Goal: Transaction & Acquisition: Purchase product/service

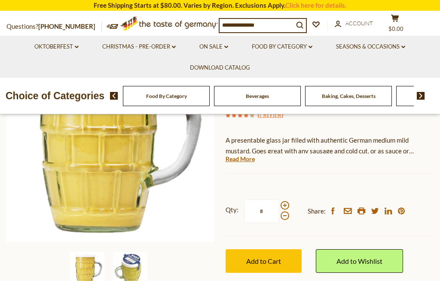
scroll to position [123, 0]
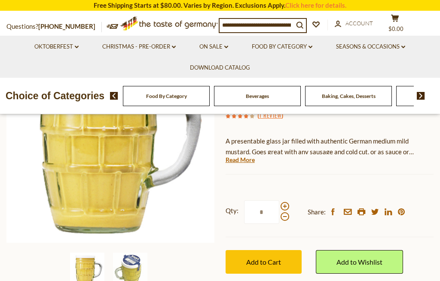
click at [258, 251] on button "Add to Cart" at bounding box center [264, 262] width 76 height 24
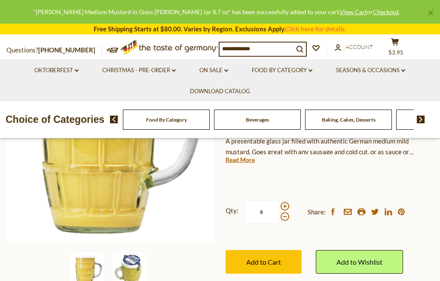
click at [256, 258] on span "Add to Cart" at bounding box center [263, 262] width 35 height 8
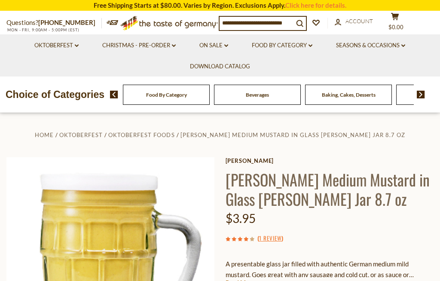
click at [402, 14] on div "Questions? 800-881-6419 MON - FRI, 9:00AM - 5:00PM (EST) .st0{fill:#EDD300;} .s…" at bounding box center [220, 23] width 440 height 23
click at [210, 93] on div "Candy" at bounding box center [166, 95] width 87 height 20
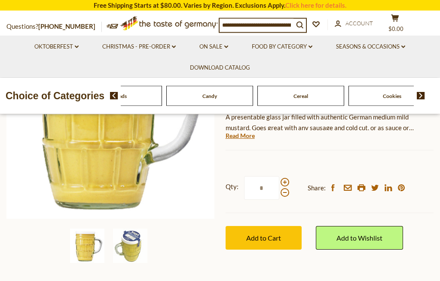
scroll to position [150, 0]
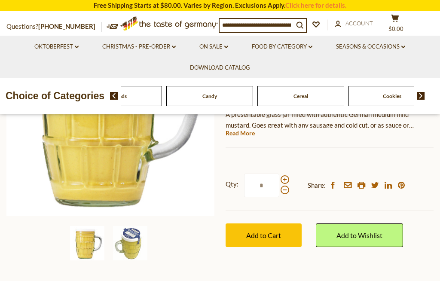
click at [264, 231] on span "Add to Cart" at bounding box center [263, 235] width 35 height 8
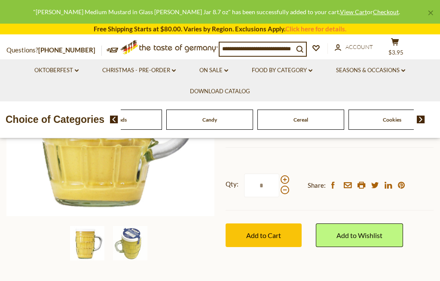
click at [270, 228] on button "Add to Cart" at bounding box center [264, 236] width 76 height 24
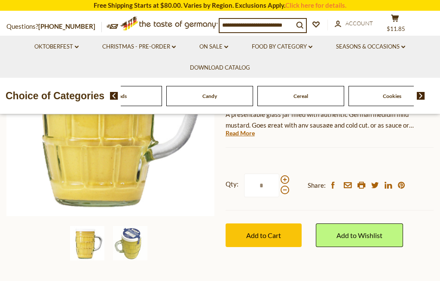
click at [408, 22] on button "cart $11.85" at bounding box center [395, 24] width 26 height 21
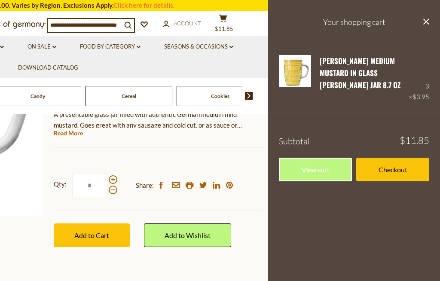
click at [399, 162] on link "Checkout" at bounding box center [392, 170] width 73 height 24
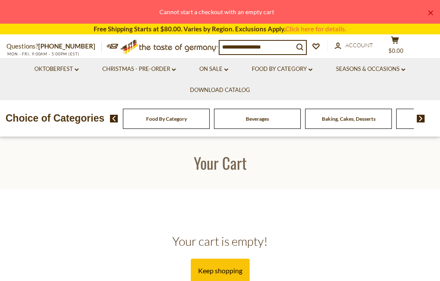
click at [265, 44] on input at bounding box center [257, 47] width 74 height 12
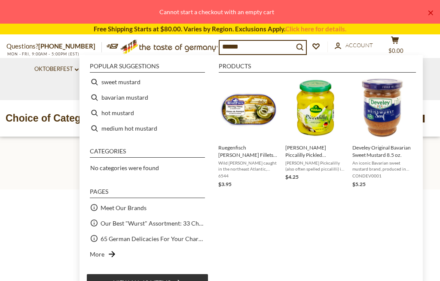
type input "*******"
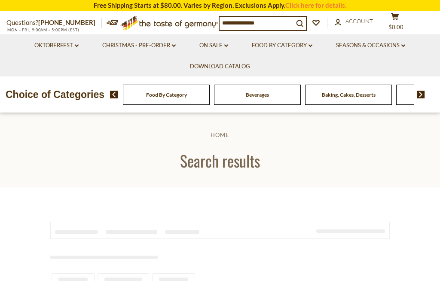
type input "*******"
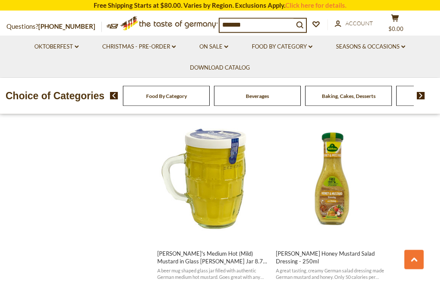
scroll to position [722, 0]
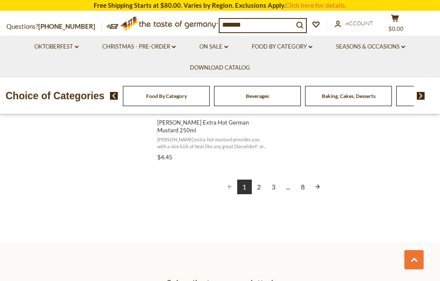
click at [260, 180] on link "2" at bounding box center [259, 187] width 15 height 15
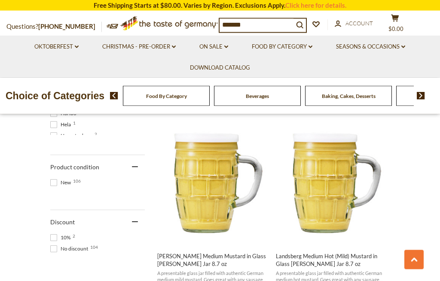
scroll to position [532, 0]
click at [211, 209] on img "Kuehne Medium Mustard in Glass Stein Jar 8.7 oz" at bounding box center [213, 181] width 114 height 114
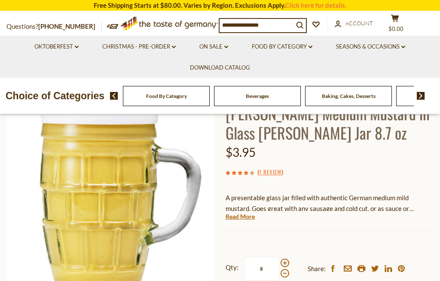
scroll to position [93, 0]
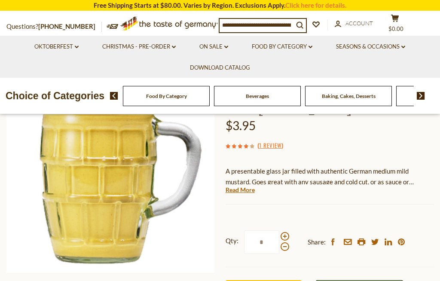
click at [277, 231] on input "*" at bounding box center [261, 242] width 35 height 24
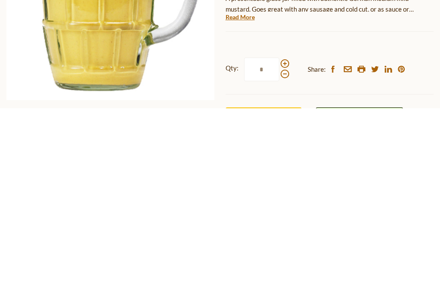
click at [288, 233] on div at bounding box center [285, 242] width 9 height 19
click at [279, 231] on input "*" at bounding box center [261, 243] width 35 height 24
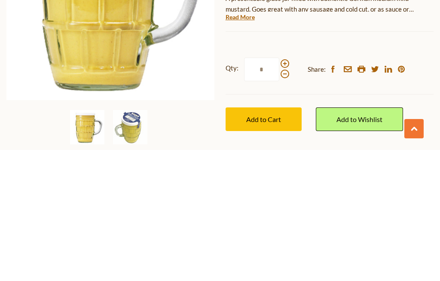
scroll to position [138, 0]
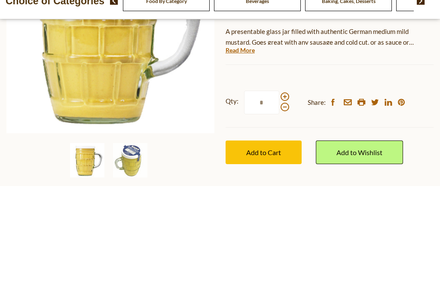
click at [284, 187] on span at bounding box center [285, 191] width 9 height 9
click at [279, 186] on input "*" at bounding box center [261, 198] width 35 height 24
type input "*"
click at [288, 186] on label "Qty: *" at bounding box center [258, 198] width 64 height 24
click at [279, 186] on input "*" at bounding box center [261, 198] width 35 height 24
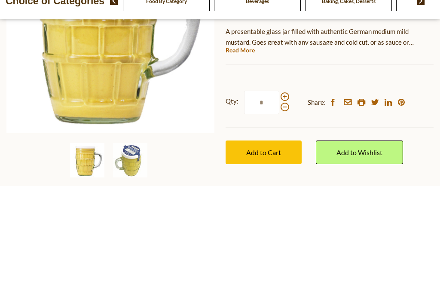
click at [292, 173] on div "Qty: * Share: facebook email printer twitter linkedin pinterest" at bounding box center [330, 198] width 208 height 50
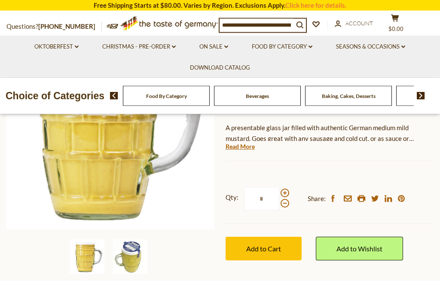
scroll to position [136, 0]
click at [282, 184] on div "Qty: * Share: facebook email printer twitter linkedin pinterest" at bounding box center [330, 199] width 208 height 50
click at [258, 249] on span "Add to Cart" at bounding box center [263, 249] width 35 height 8
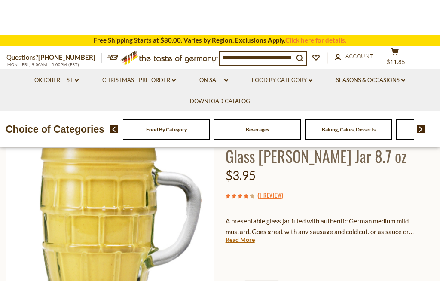
scroll to position [0, 0]
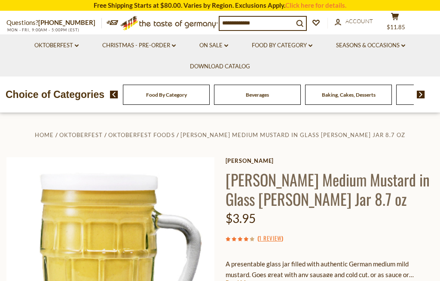
click at [408, 18] on button "cart $11.85" at bounding box center [395, 22] width 26 height 21
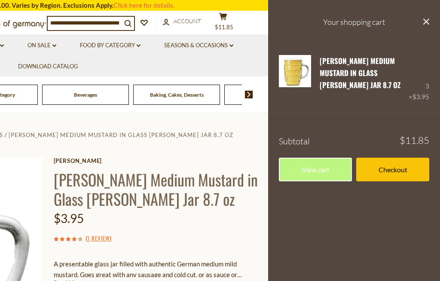
click at [391, 158] on link "Checkout" at bounding box center [392, 170] width 73 height 24
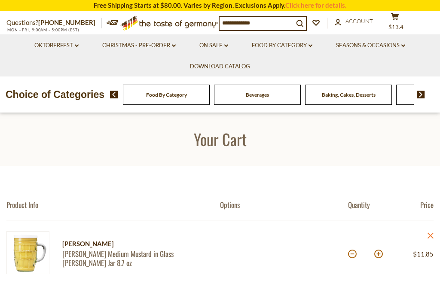
click at [351, 254] on button at bounding box center [352, 254] width 9 height 9
type input "*"
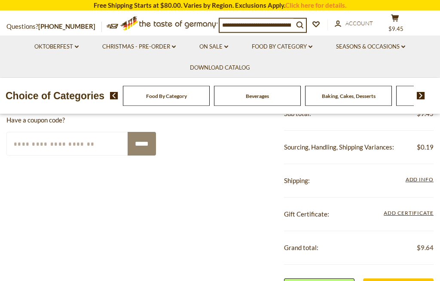
scroll to position [249, 0]
